Goal: Task Accomplishment & Management: Manage account settings

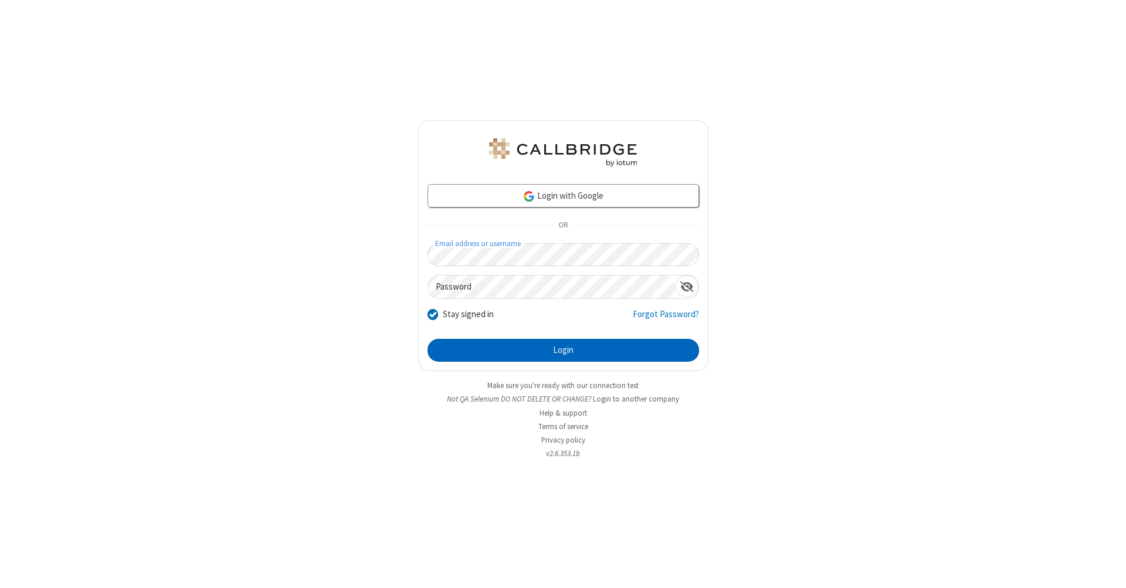
click at [563, 351] on button "Login" at bounding box center [562, 350] width 271 height 23
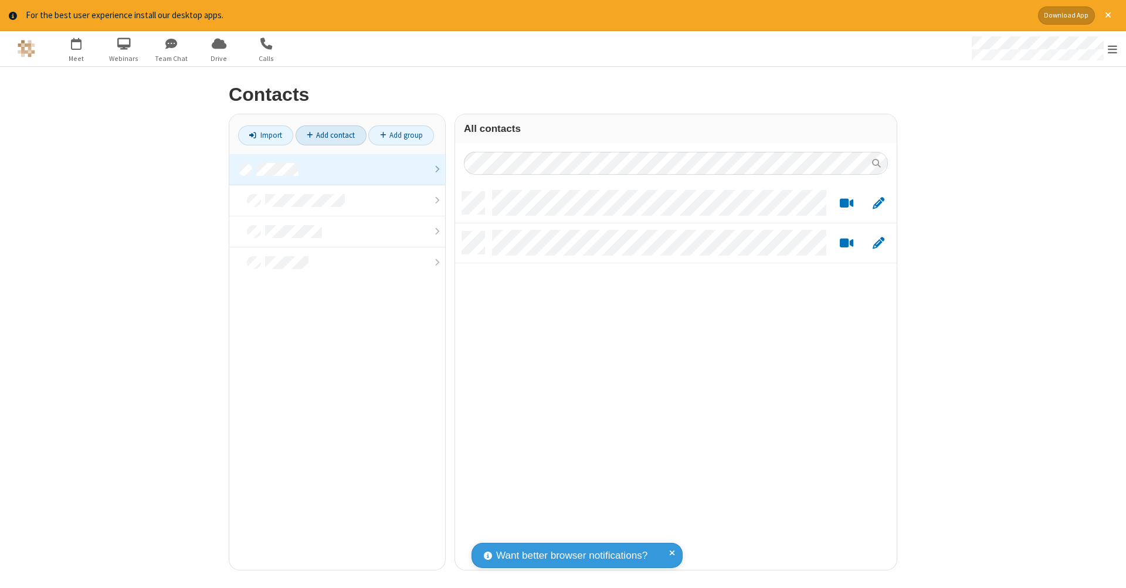
click at [331, 135] on link "Add contact" at bounding box center [330, 135] width 71 height 20
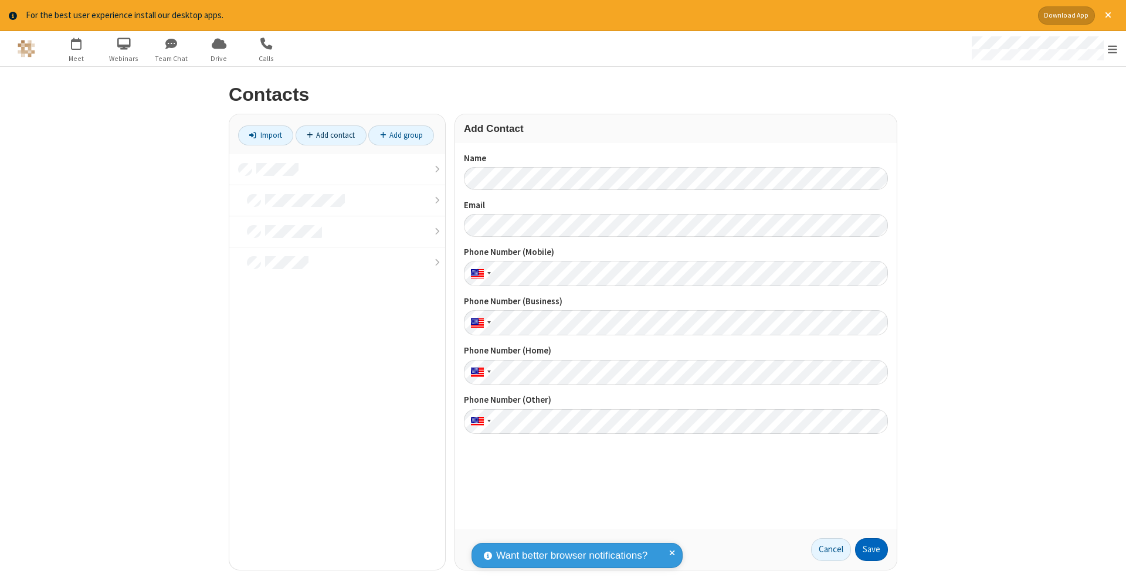
click at [871, 549] on button "Save" at bounding box center [871, 549] width 33 height 23
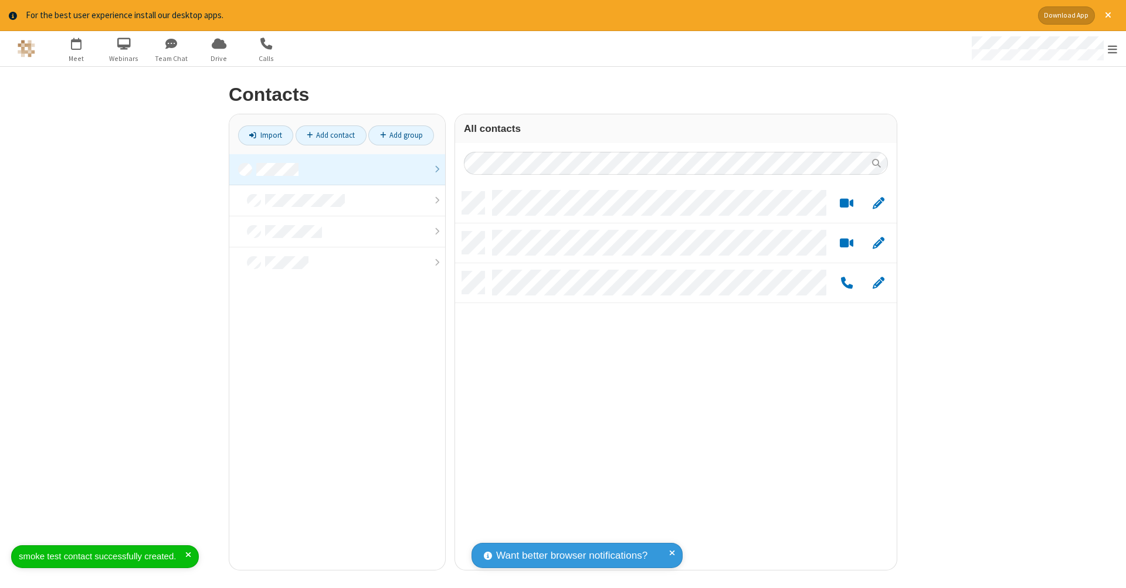
scroll to position [378, 433]
